Goal: Information Seeking & Learning: Learn about a topic

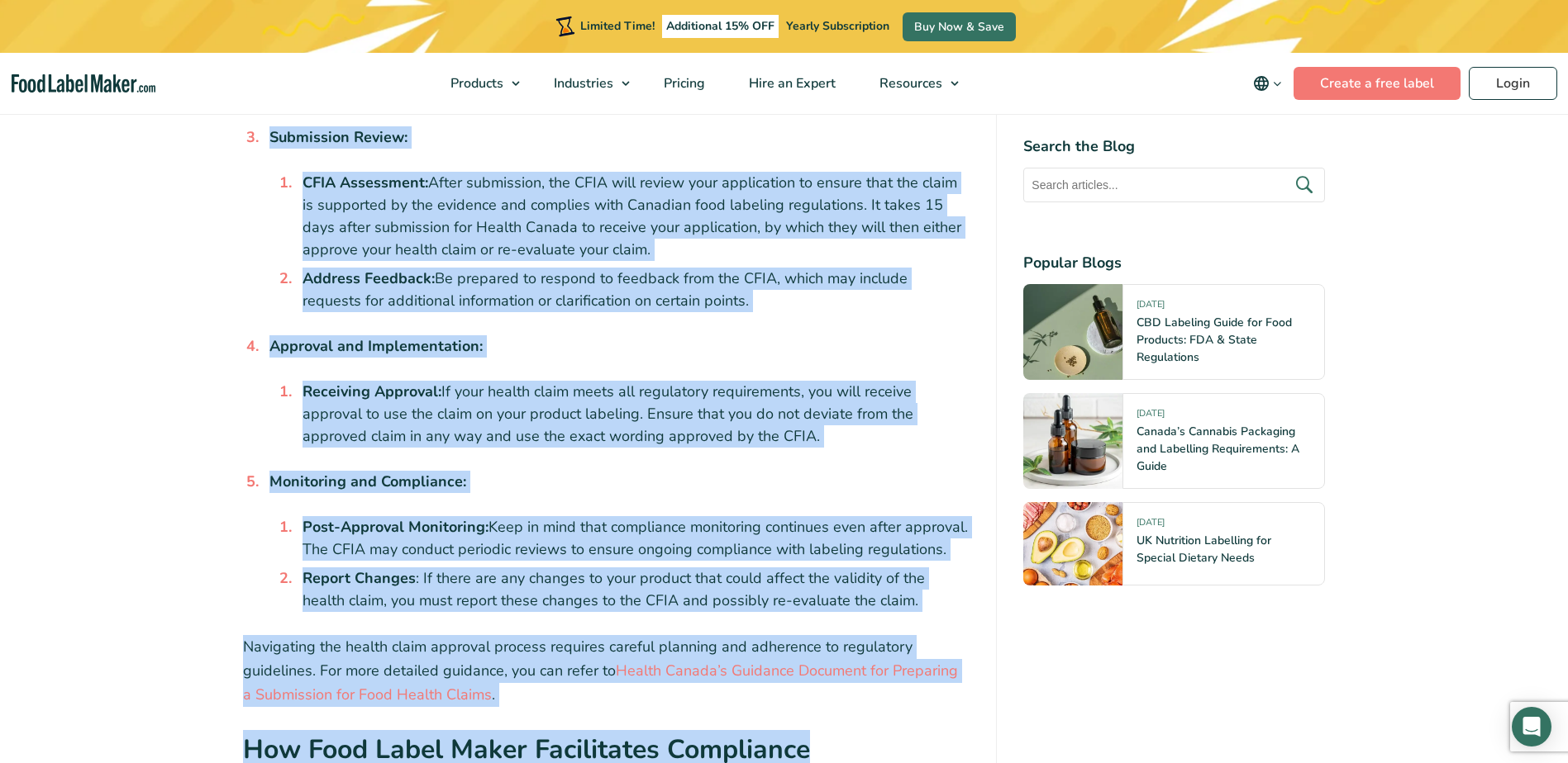
scroll to position [4871, 0]
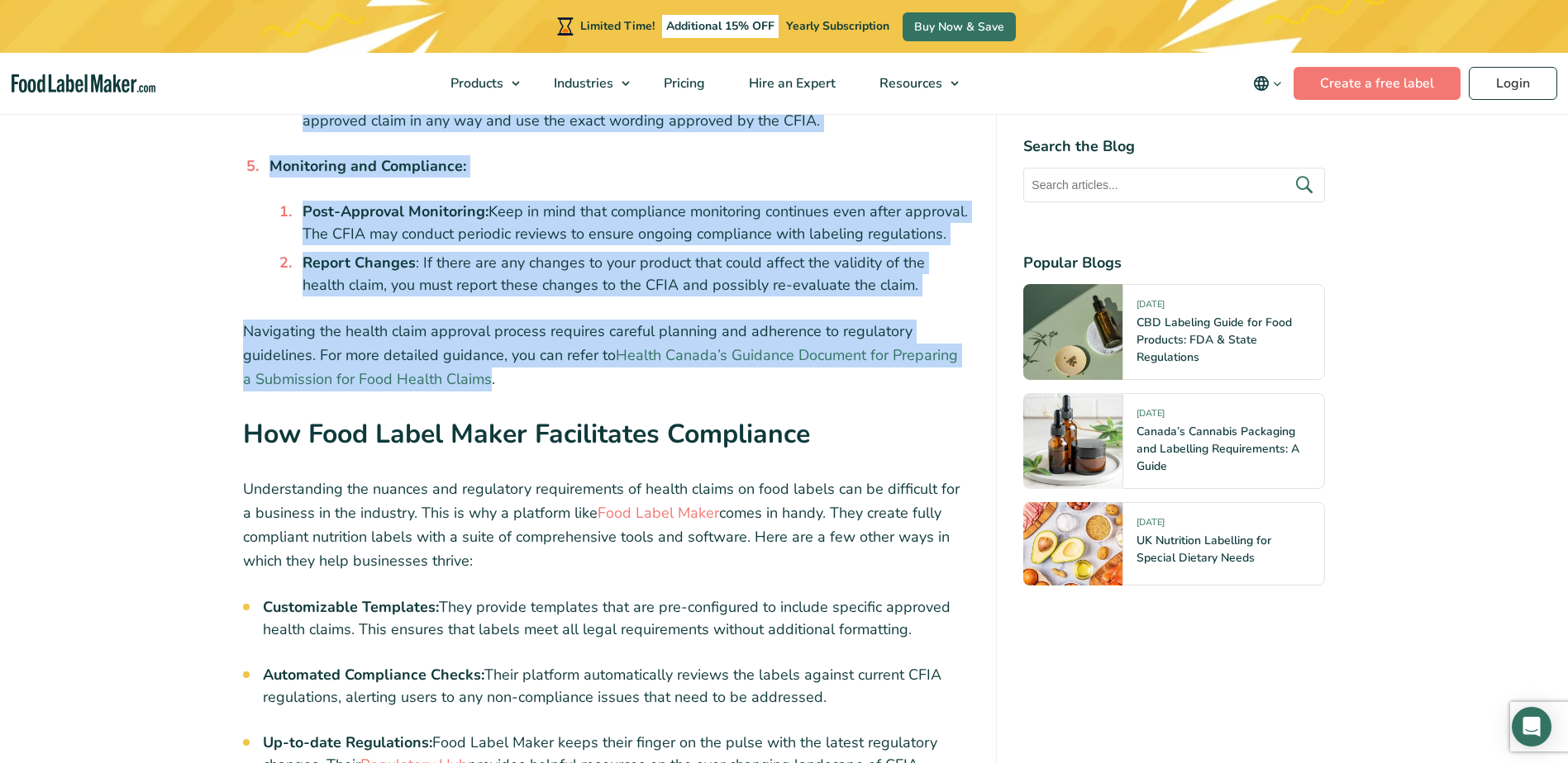
drag, startPoint x: 240, startPoint y: 134, endPoint x: 474, endPoint y: 327, distance: 303.3
drag, startPoint x: 474, startPoint y: 327, endPoint x: 465, endPoint y: 322, distance: 10.3
copy div "Loremipsum dol Sitametc Adipisc Elitseddoeiu temporinci utl etdolore magnaal en…"
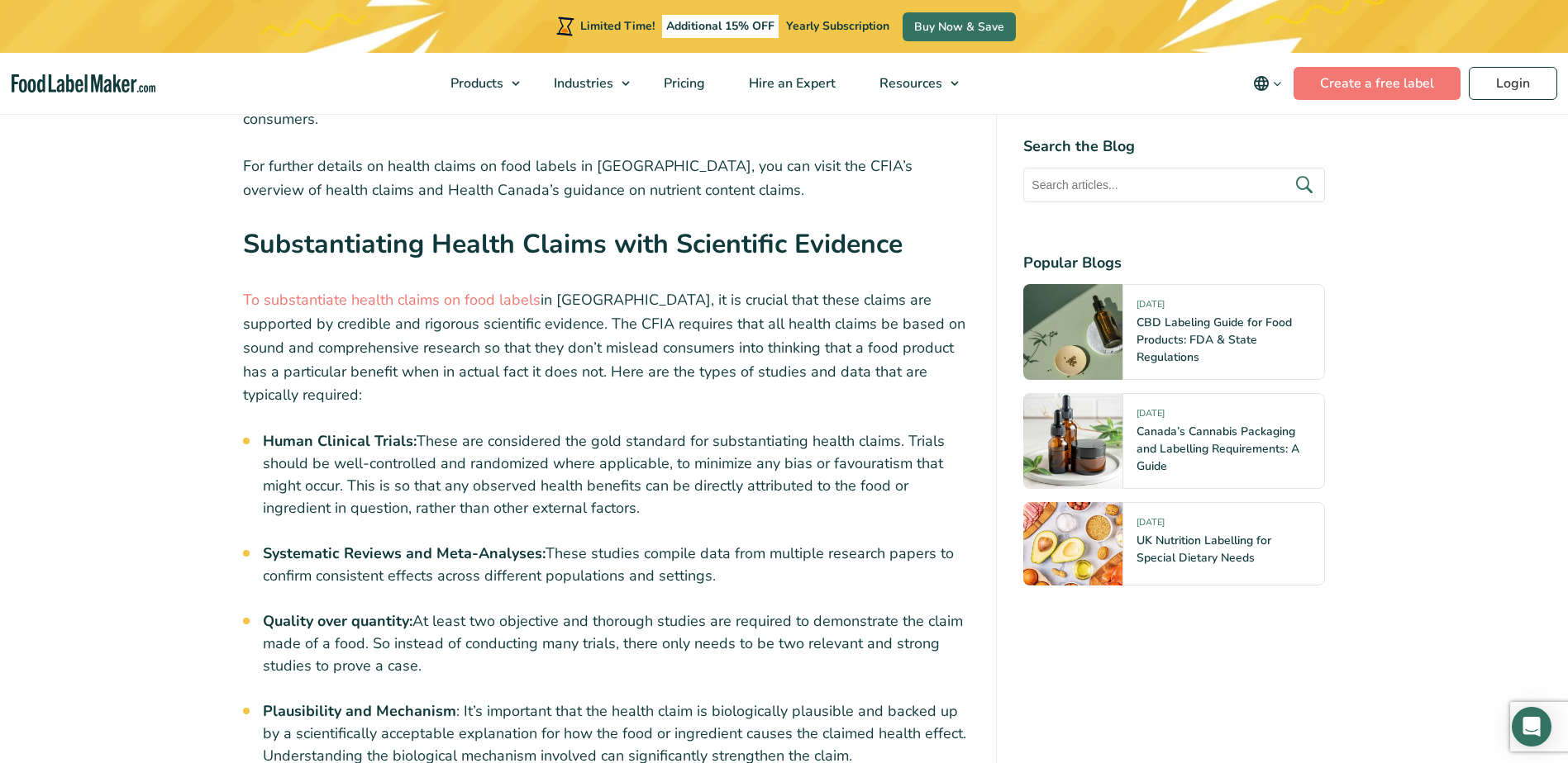
scroll to position [3054, 0]
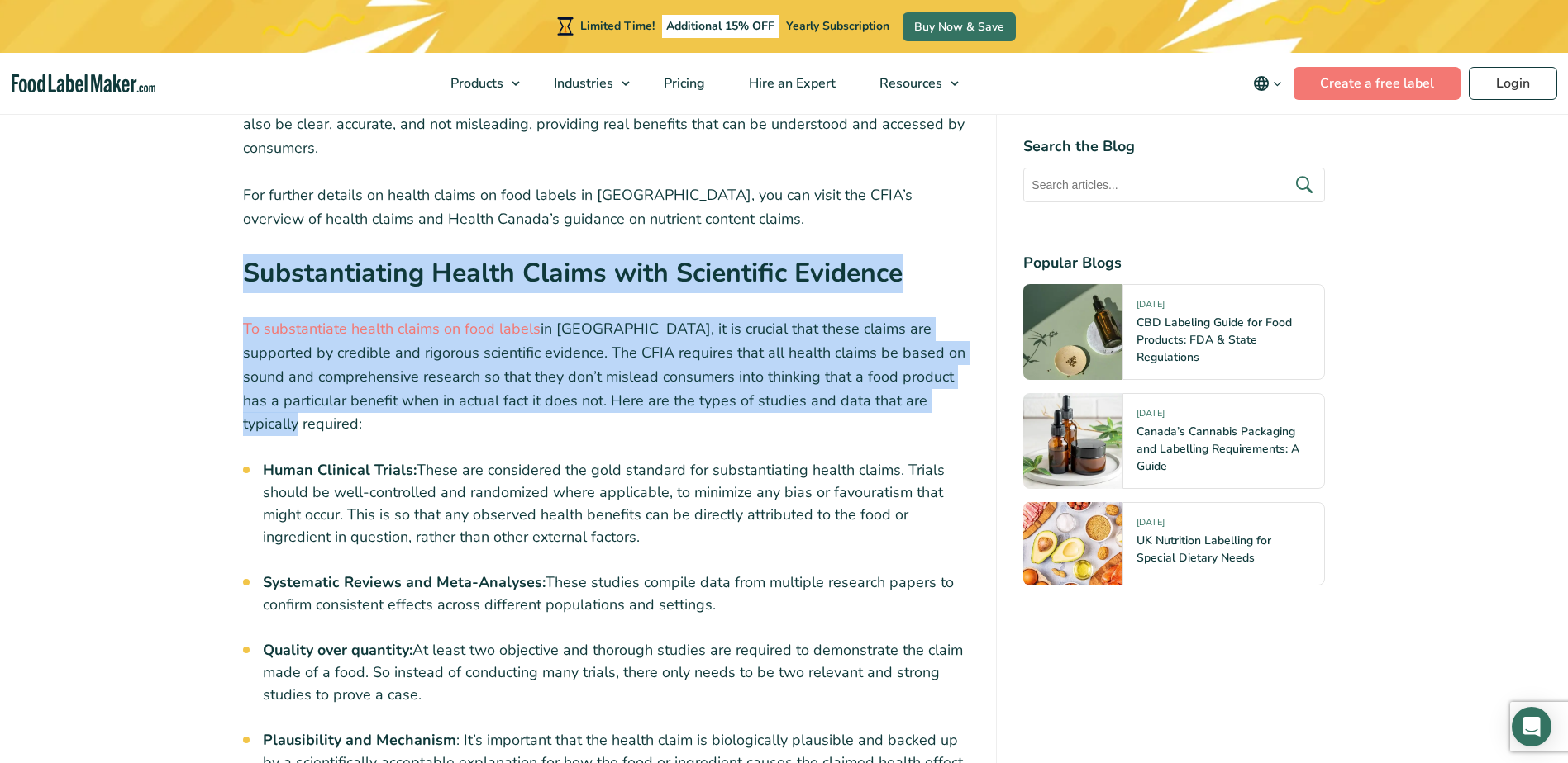
drag, startPoint x: 300, startPoint y: 366, endPoint x: 245, endPoint y: 209, distance: 166.4
click at [245, 209] on div "In Canada’s food marketing industry, health claims on food labels have the powe…" at bounding box center [606, 582] width 727 height 5908
drag, startPoint x: 249, startPoint y: 213, endPoint x: 815, endPoint y: 217, distance: 566.0
click at [817, 256] on strong "Substantiating Health Claims with Scientific Evidence" at bounding box center [572, 273] width 660 height 36
drag, startPoint x: 247, startPoint y: 200, endPoint x: 338, endPoint y: 377, distance: 199.0
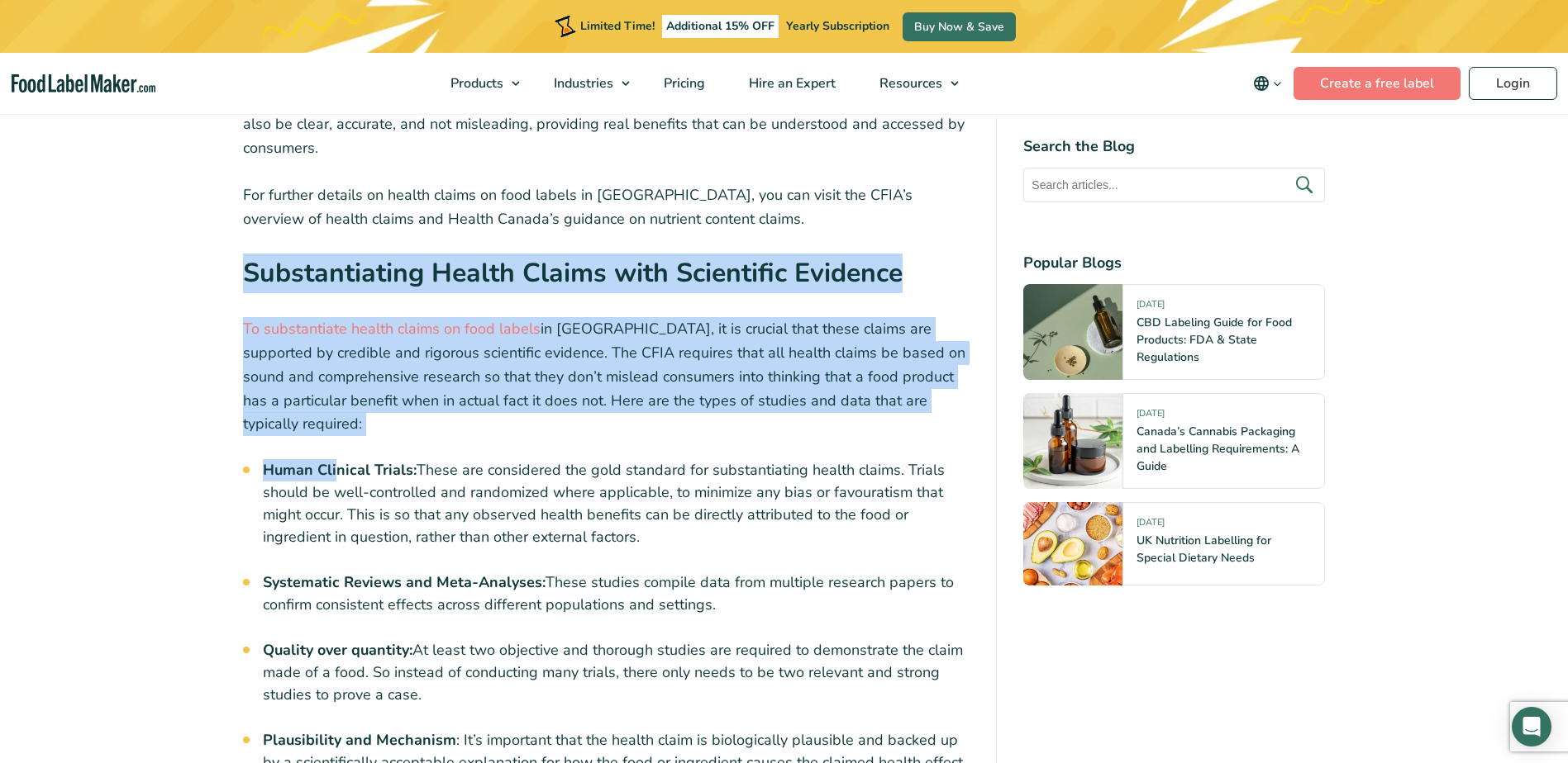
click at [338, 377] on div "In Canada’s food marketing industry, health claims on food labels have the powe…" at bounding box center [606, 582] width 727 height 5908
drag, startPoint x: 338, startPoint y: 377, endPoint x: 304, endPoint y: 351, distance: 42.8
copy div "Substantiating Health Claims with Scientific Evidence To substantiate health cl…"
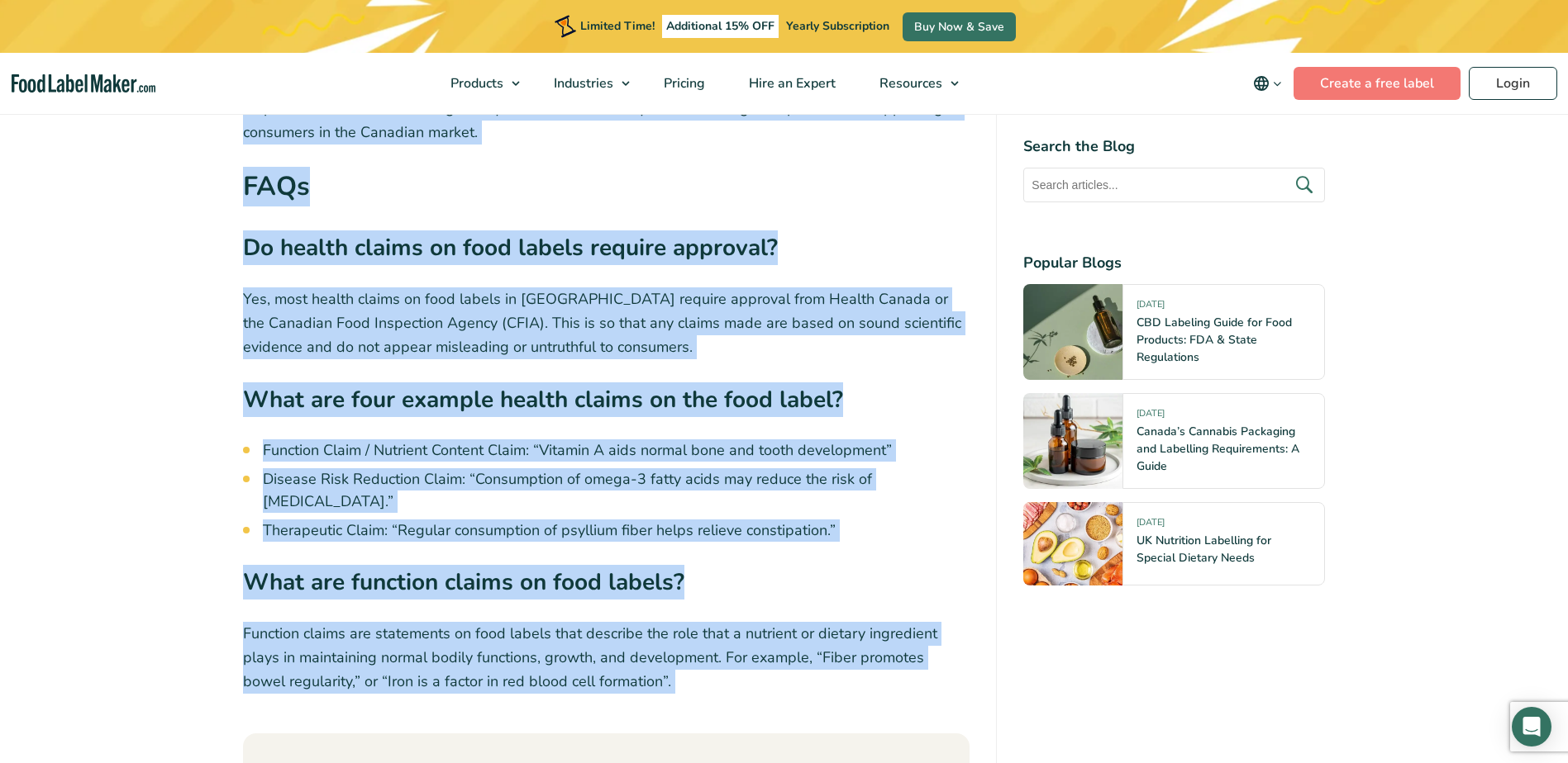
scroll to position [5940, 0]
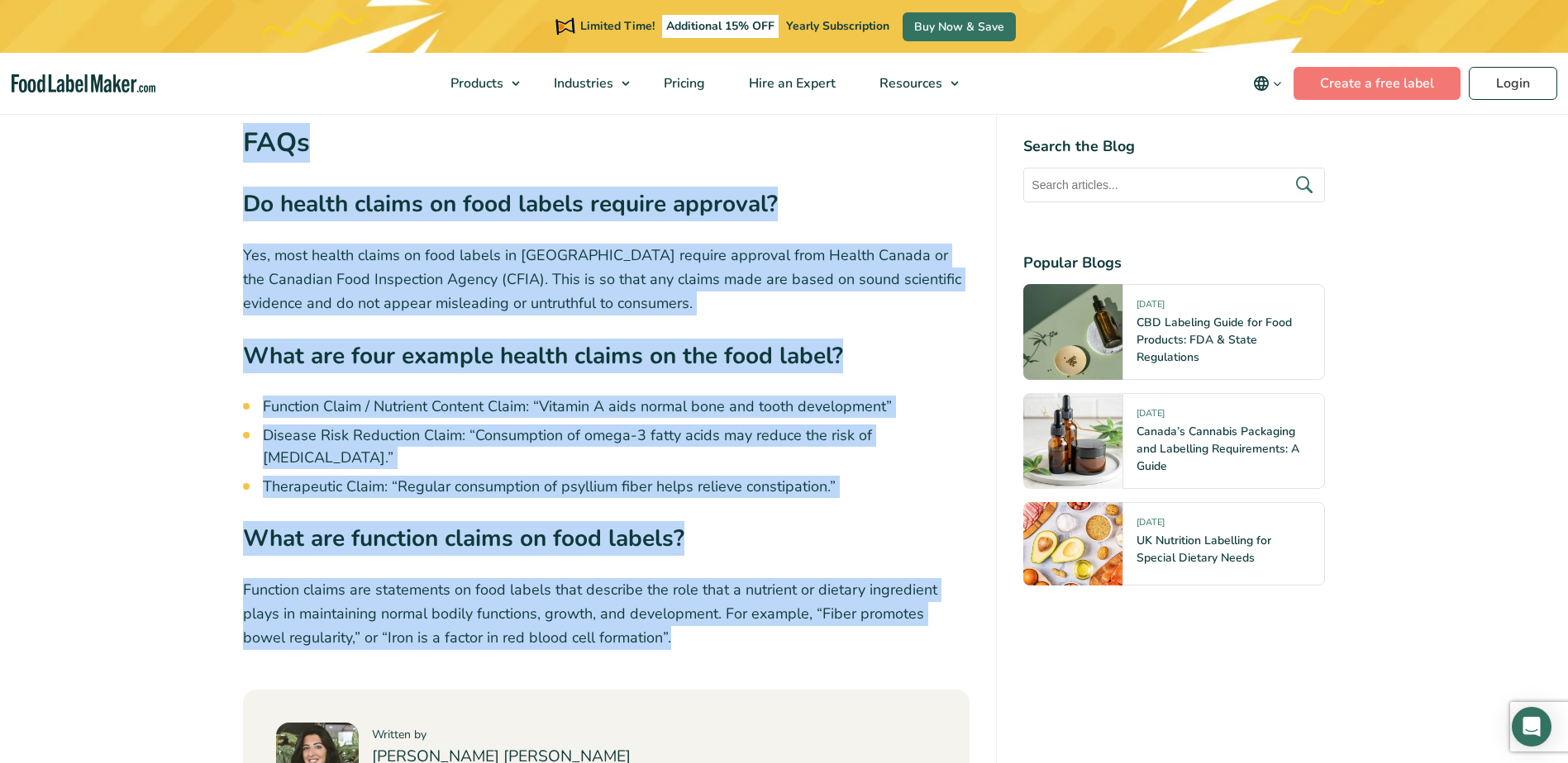
drag, startPoint x: 245, startPoint y: 307, endPoint x: 681, endPoint y: 579, distance: 513.9
drag, startPoint x: 681, startPoint y: 579, endPoint x: 594, endPoint y: 559, distance: 89.3
copy div "Lorem ip Dolorsitame Consec Adipis El Seddoe, tem incid ut labore etdolo magn a…"
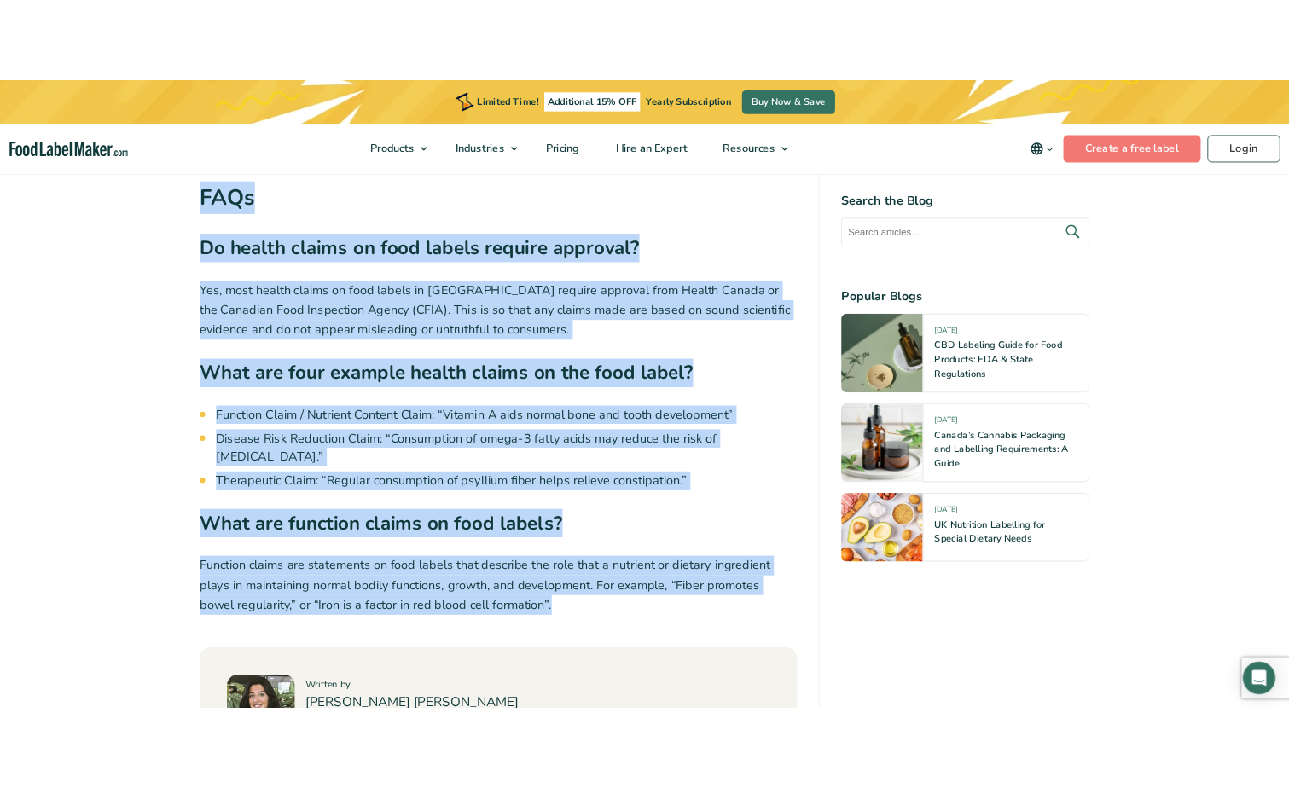
scroll to position [6118, 0]
